Goal: Task Accomplishment & Management: Manage account settings

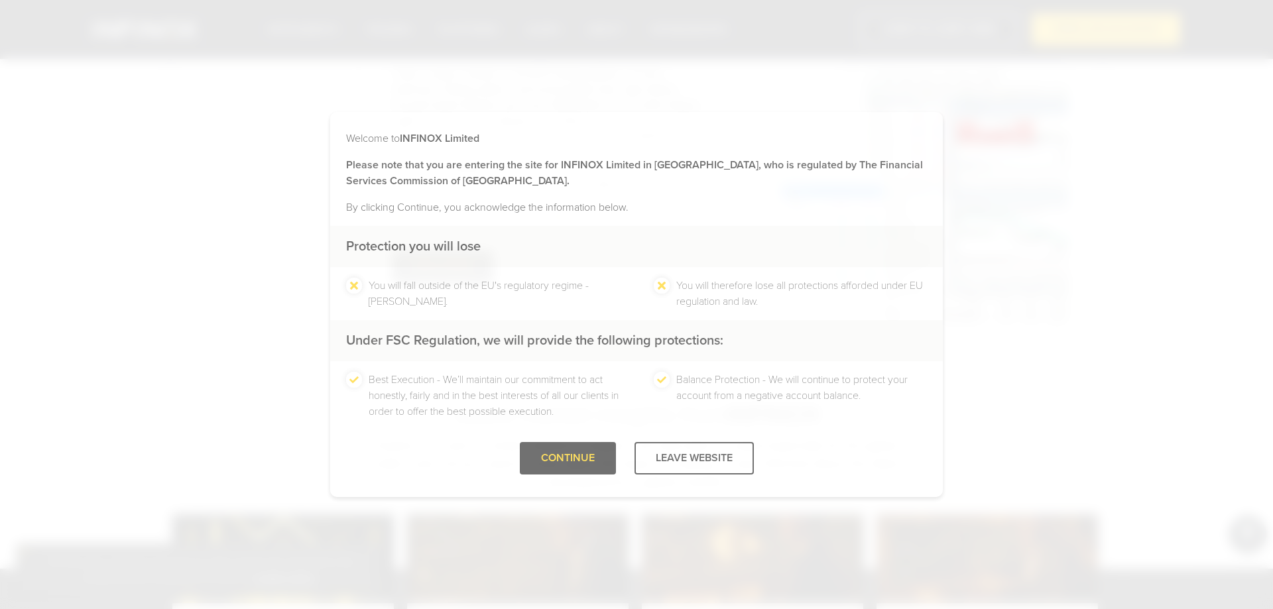
click at [353, 290] on ul "You will fall outside of the EU's regulatory regime - [PERSON_NAME]." at bounding box center [482, 294] width 273 height 32
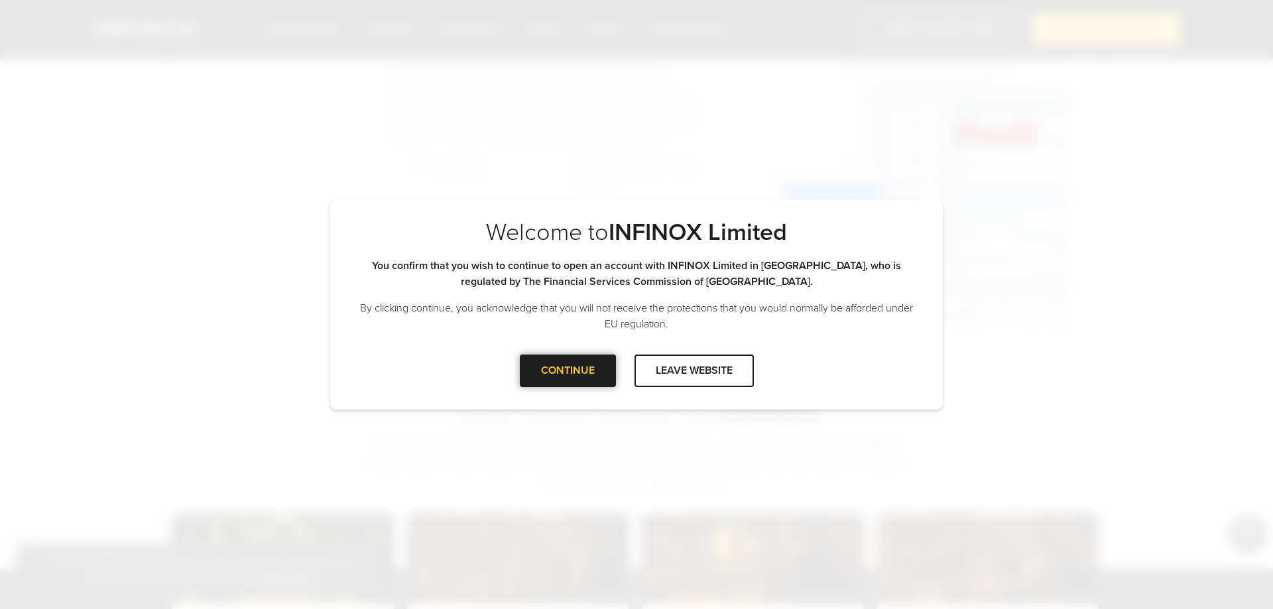
click at [570, 369] on div "CONTINUE" at bounding box center [568, 371] width 96 height 32
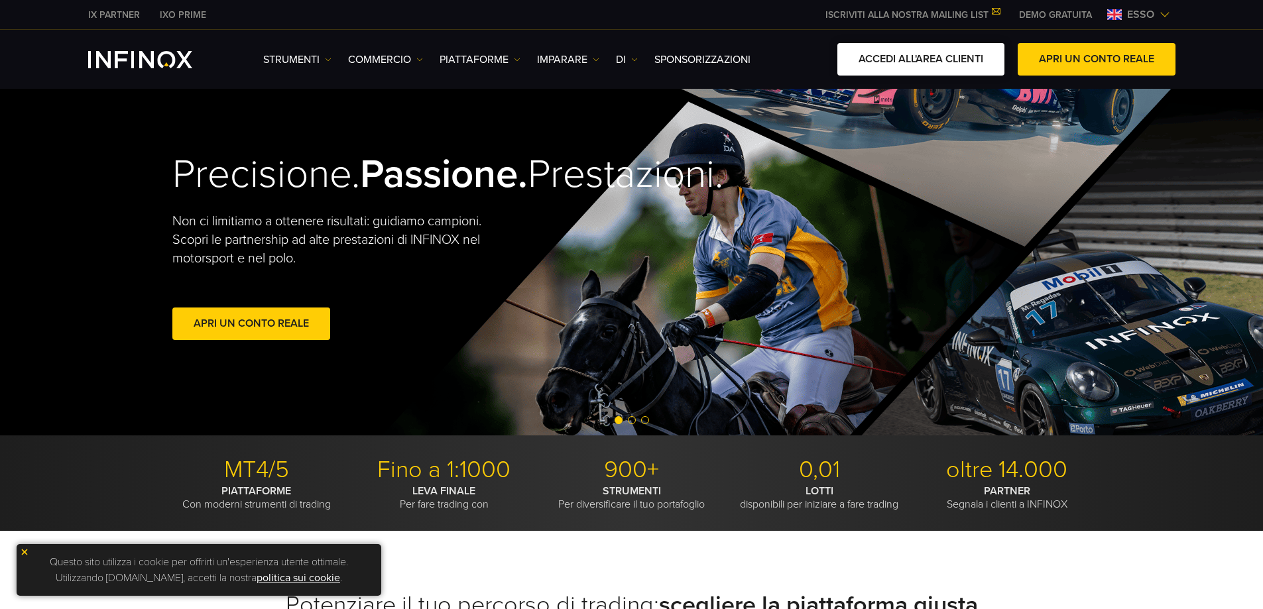
click at [941, 58] on font "ACCEDI ALL'AREA CLIENTI" at bounding box center [921, 58] width 125 height 13
